Goal: Obtain resource: Download file/media

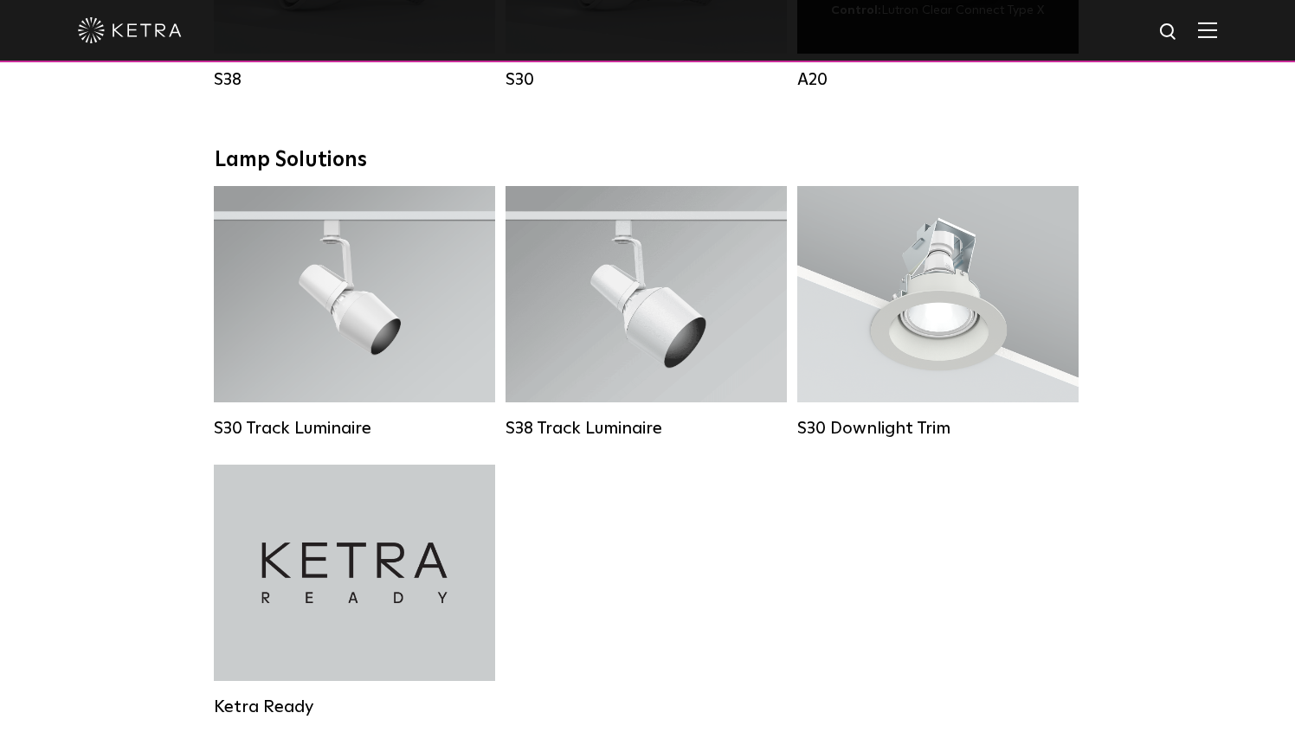
scroll to position [1537, 0]
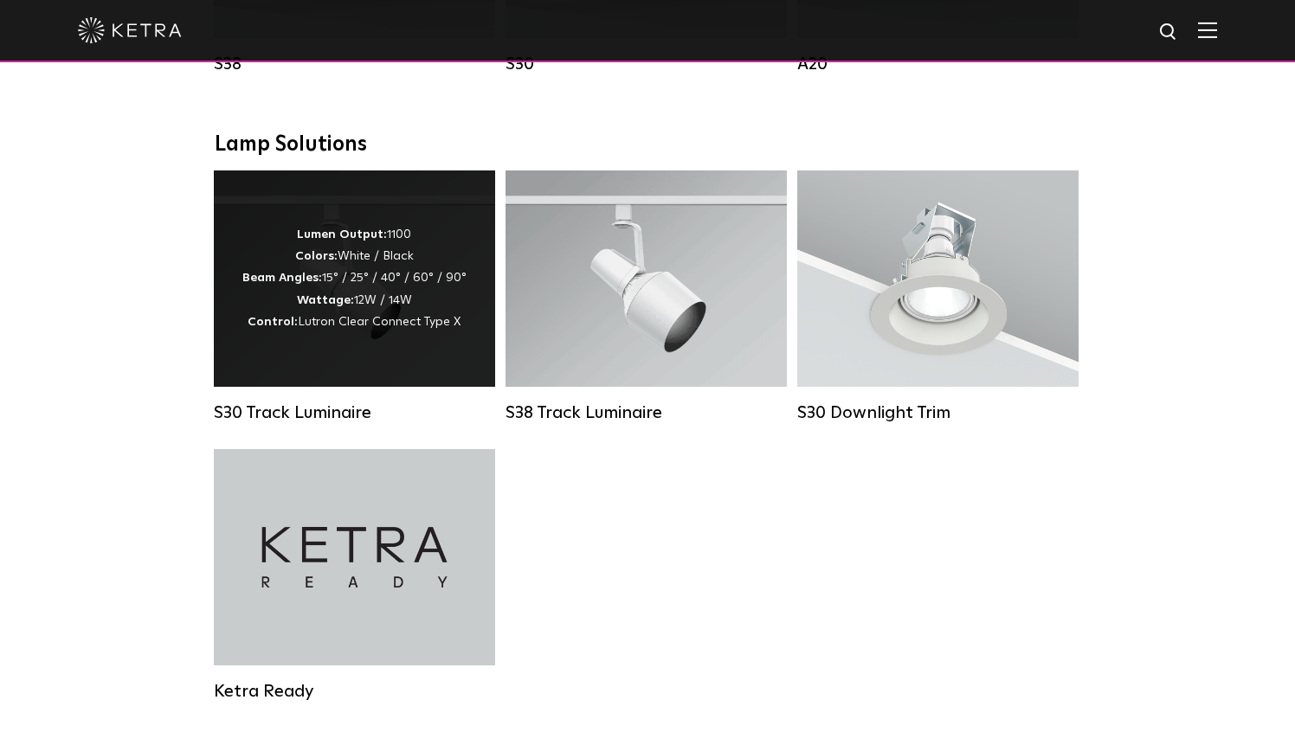
click at [413, 308] on div "Lumen Output: 1100 Colors: White / Black Beam Angles: 15° / 25° / 40° / 60° / 9…" at bounding box center [354, 278] width 224 height 109
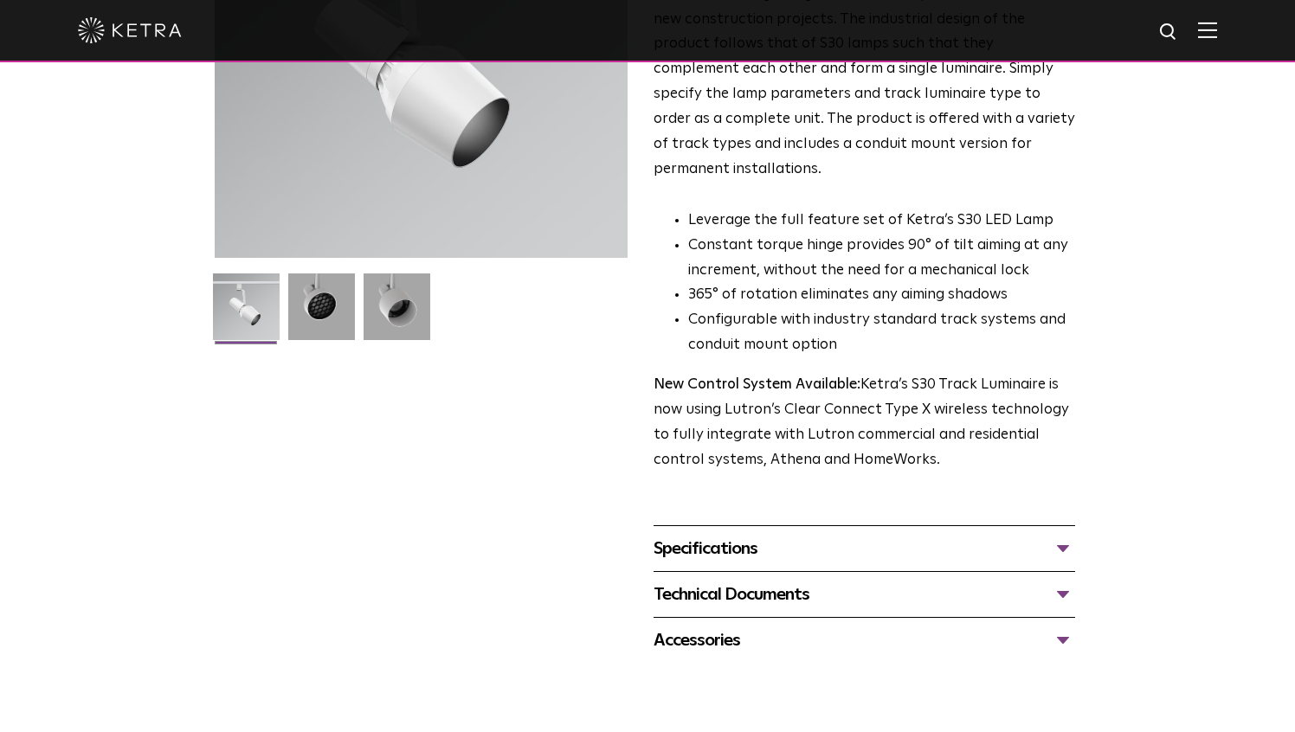
scroll to position [298, 0]
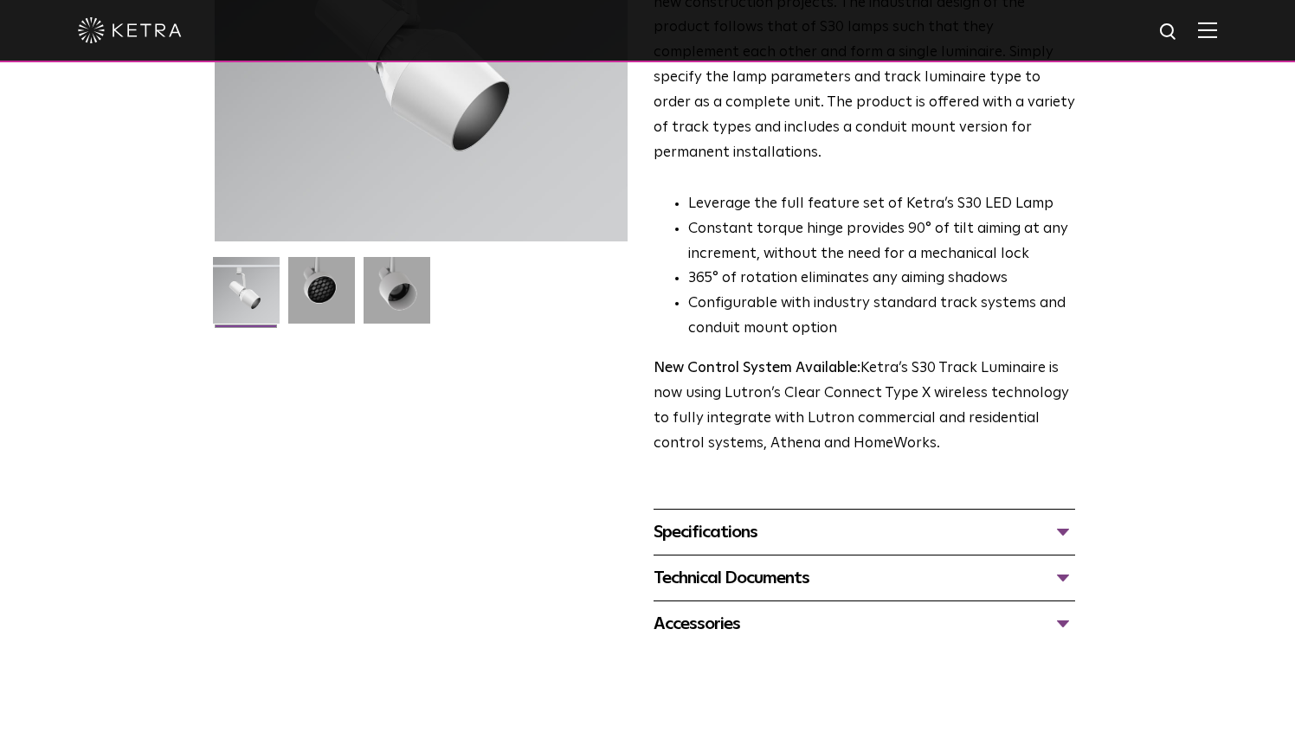
click at [700, 519] on div "Specifications" at bounding box center [865, 533] width 422 height 28
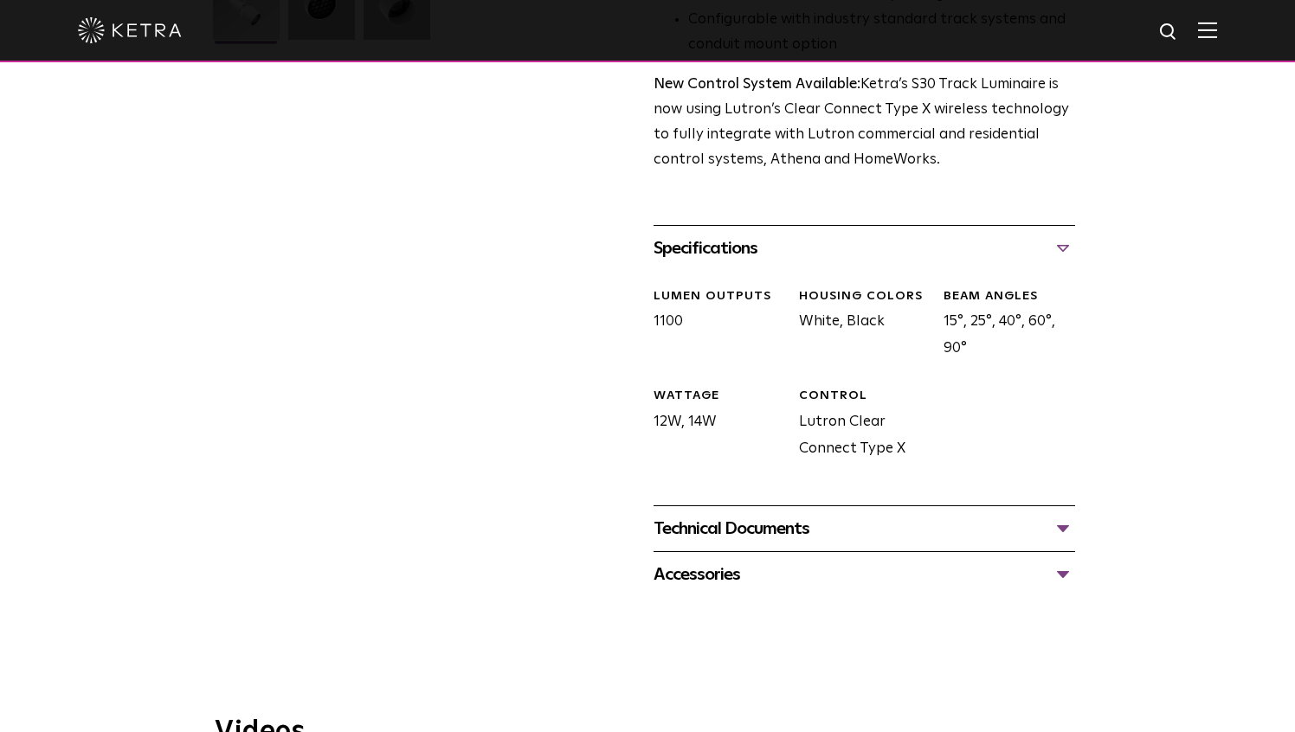
scroll to position [587, 0]
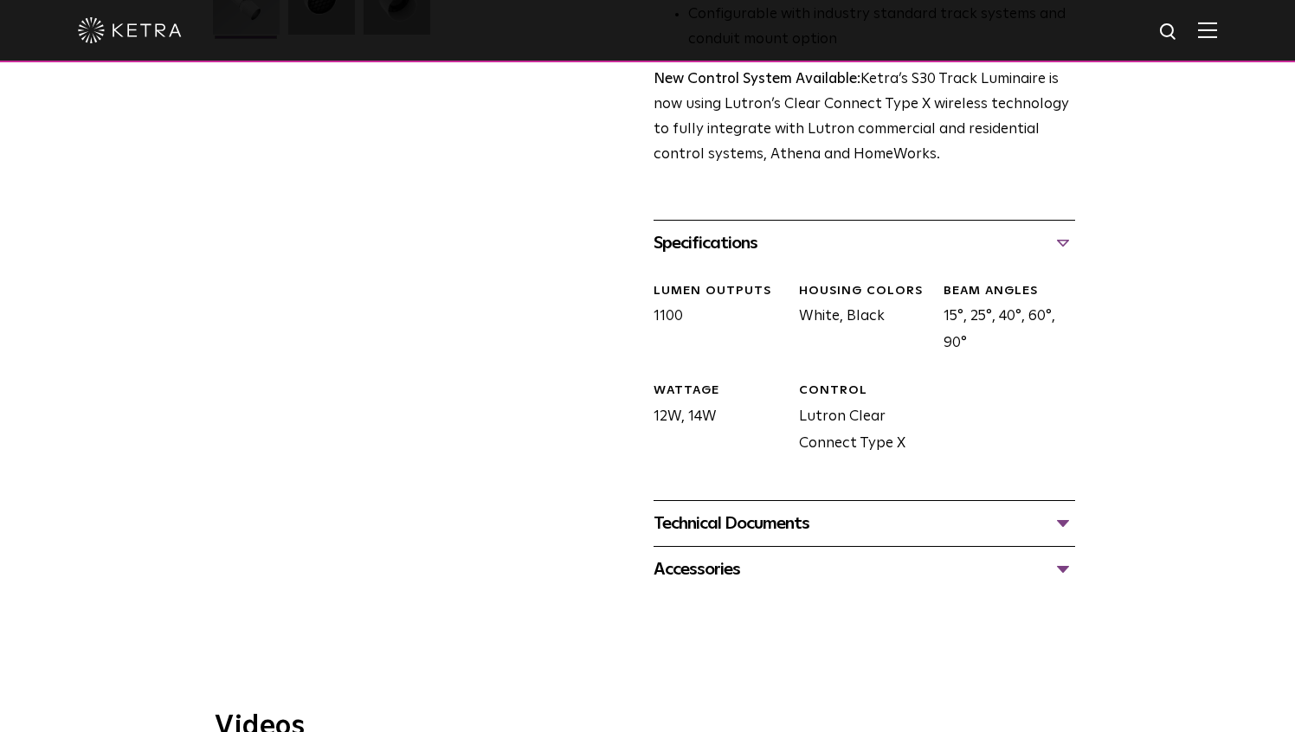
click at [720, 510] on div "Technical Documents" at bounding box center [865, 524] width 422 height 28
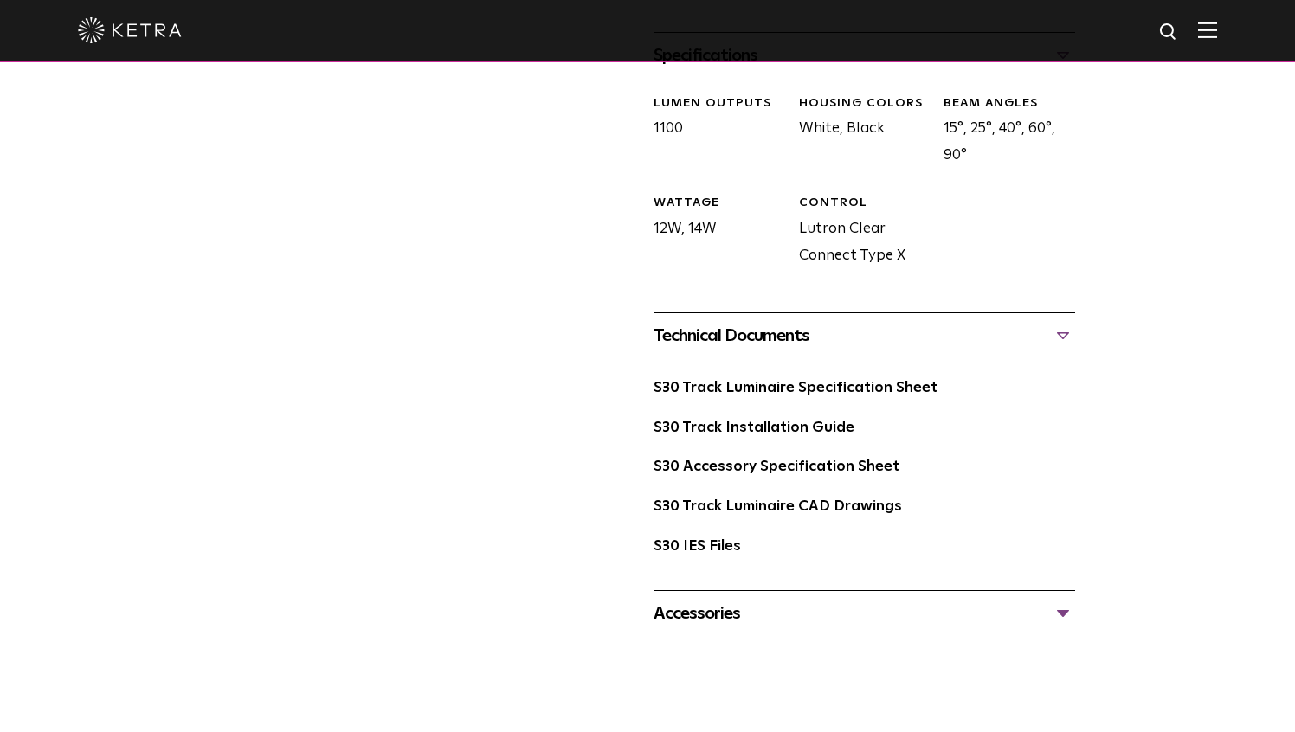
scroll to position [790, 0]
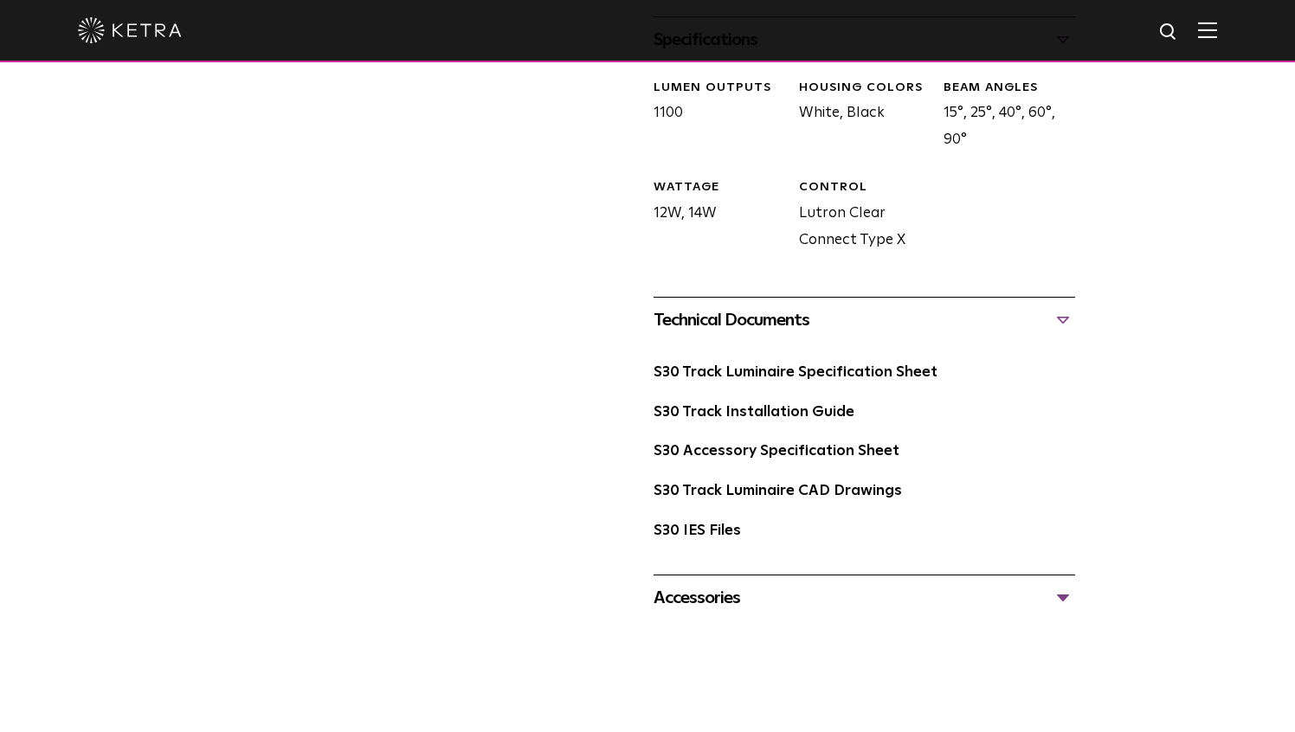
click at [731, 365] on div "S30 Track Luminaire Specification Sheet" at bounding box center [865, 380] width 422 height 40
click at [746, 365] on link "S30 Track Luminaire Specification Sheet" at bounding box center [796, 372] width 284 height 15
click at [810, 439] on div "S30 Accessory Specification Sheet" at bounding box center [865, 459] width 422 height 40
click at [814, 444] on link "S30 Accessory Specification Sheet" at bounding box center [777, 451] width 246 height 15
